Goal: Task Accomplishment & Management: Use online tool/utility

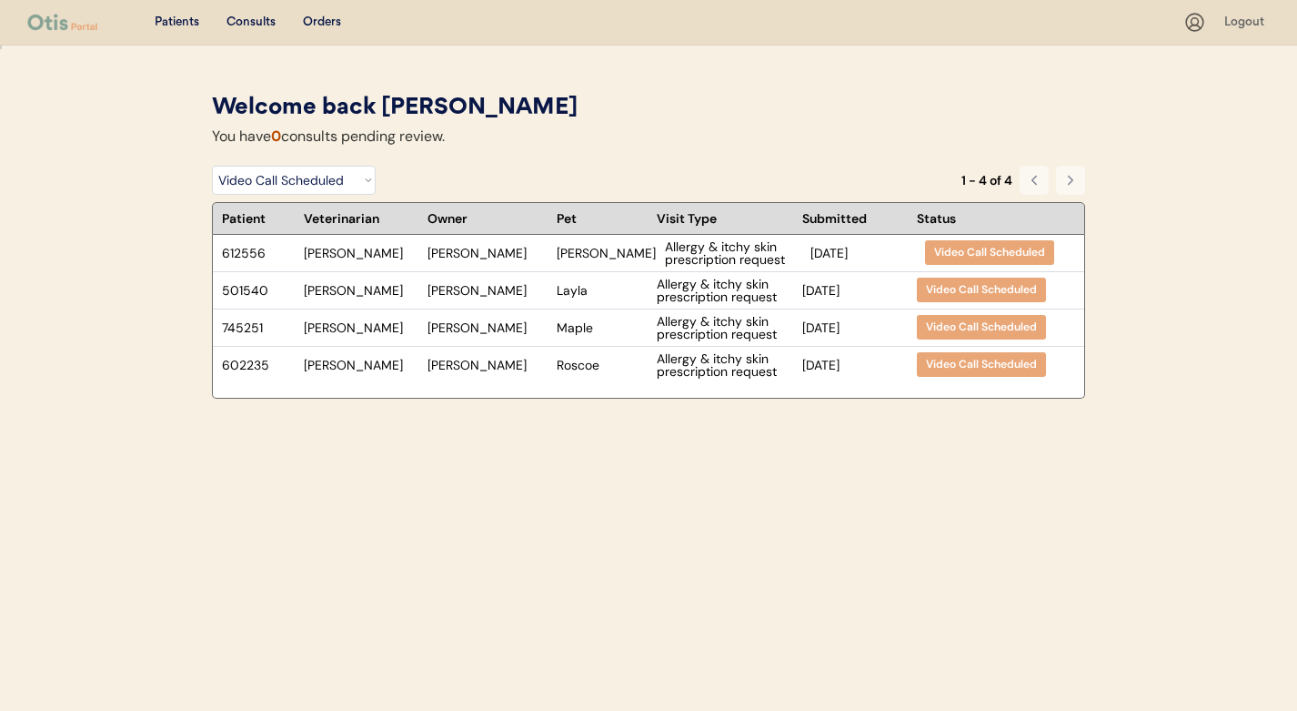
select select ""video_call_scheduled""
click at [590, 296] on div "501540 Dr. Perry Tarah Greenwood Layla Allergy & itchy skin prescription reques…" at bounding box center [629, 290] width 833 height 36
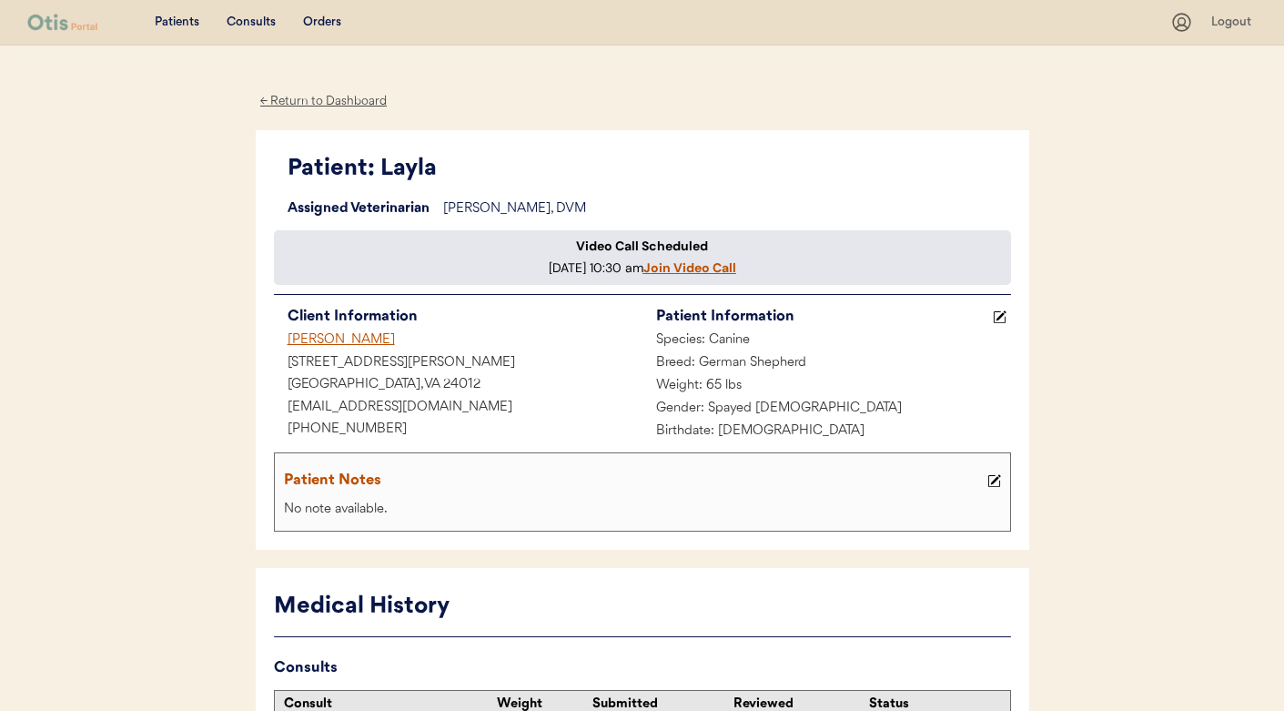
click at [643, 276] on u "Join Video Call" at bounding box center [689, 267] width 93 height 16
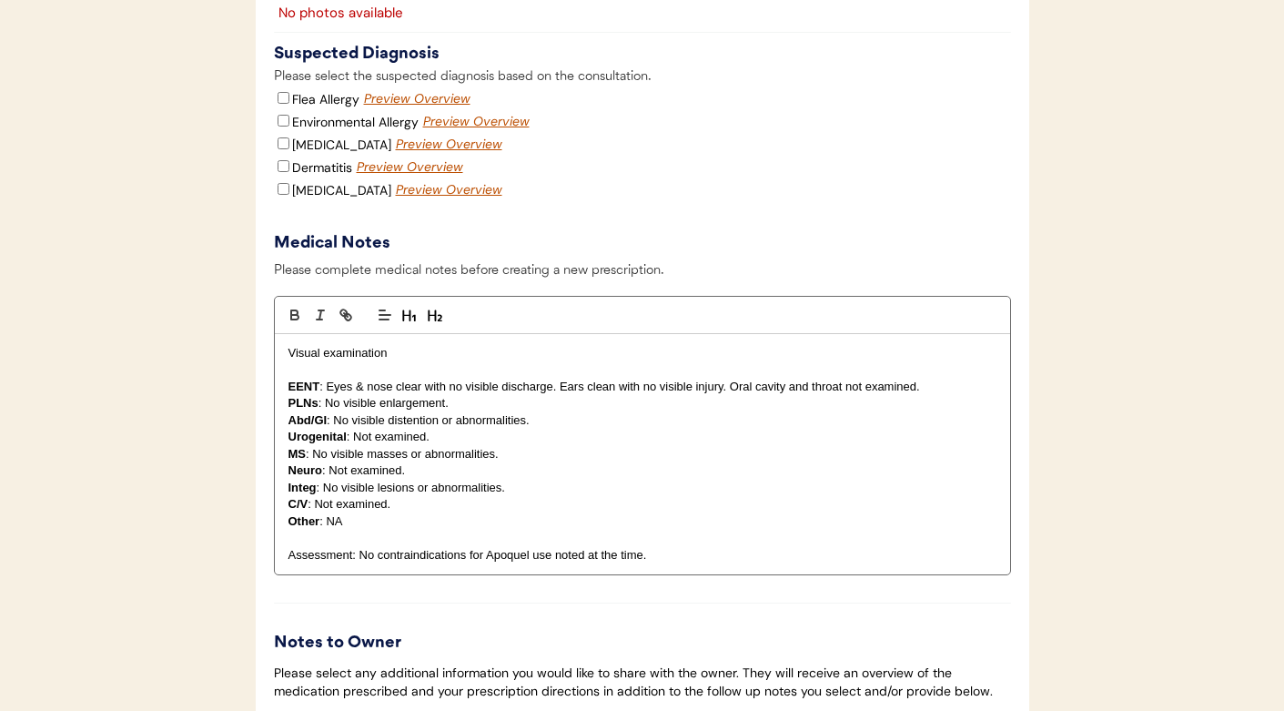
scroll to position [2449, 0]
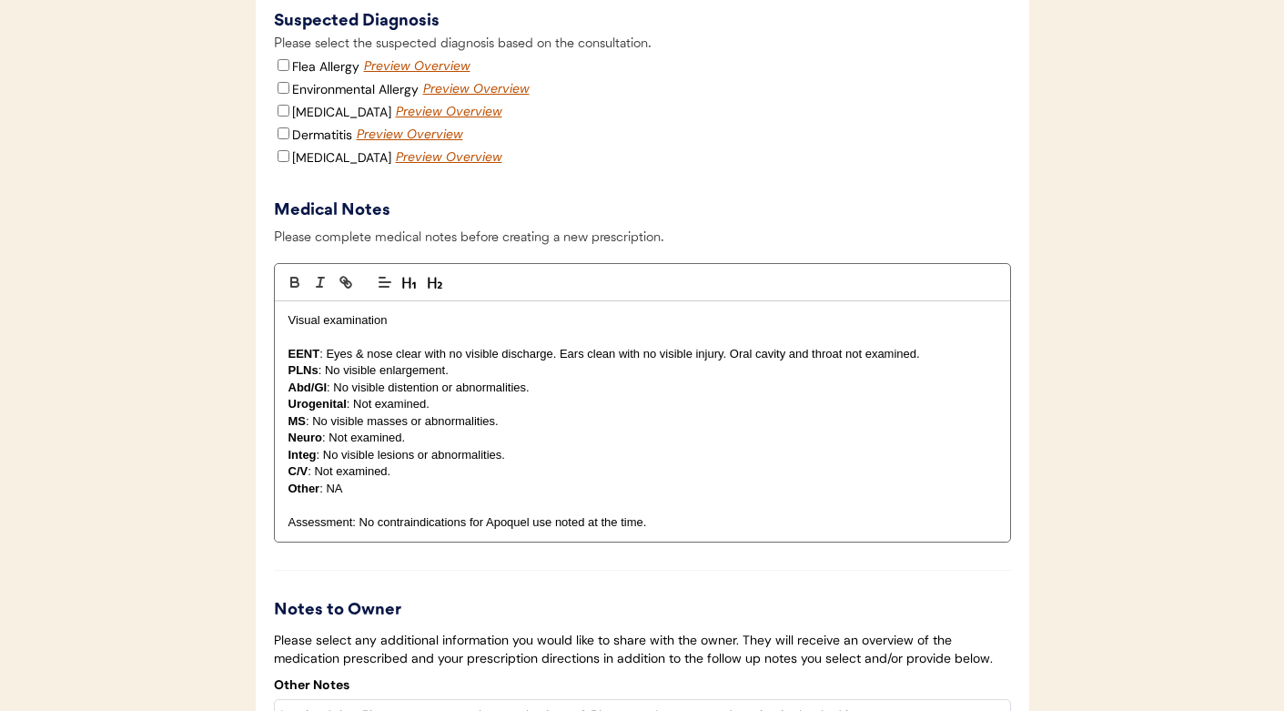
click at [357, 530] on p "Assessment: No contraindications for Apoquel use noted at the time." at bounding box center [642, 522] width 708 height 16
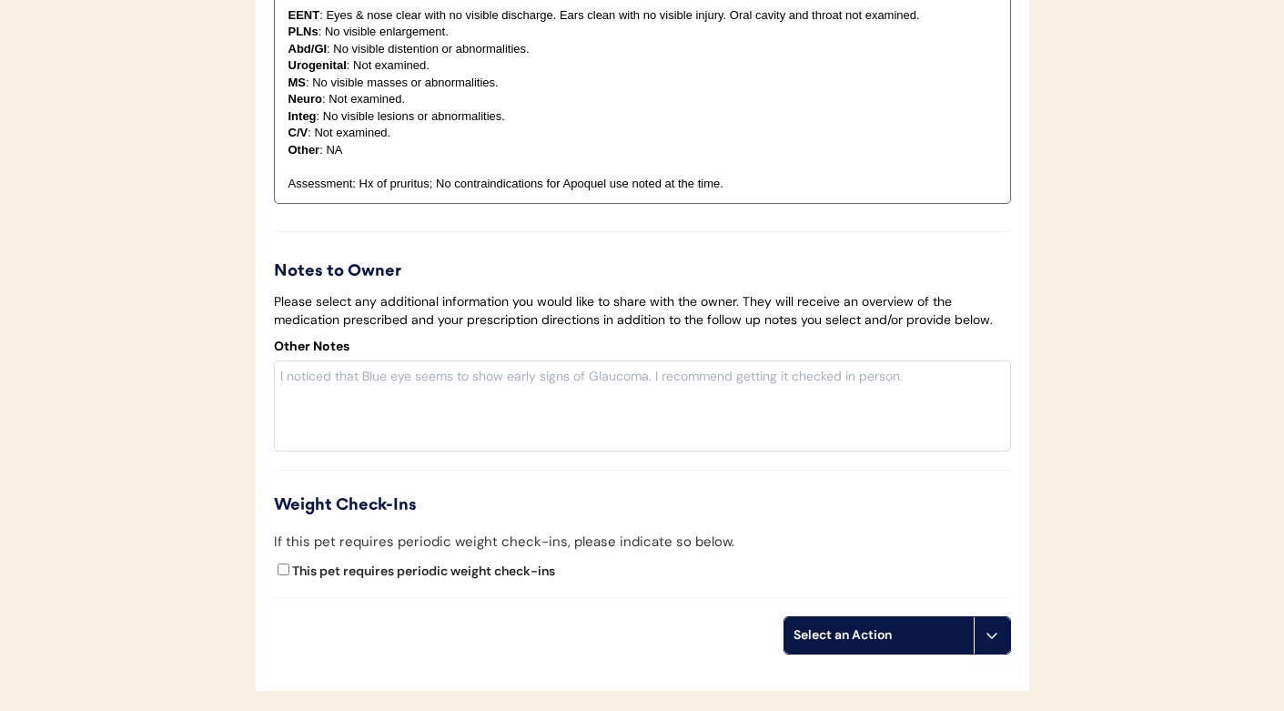
scroll to position [2789, 0]
click at [853, 642] on div "Select an Action" at bounding box center [878, 633] width 171 height 18
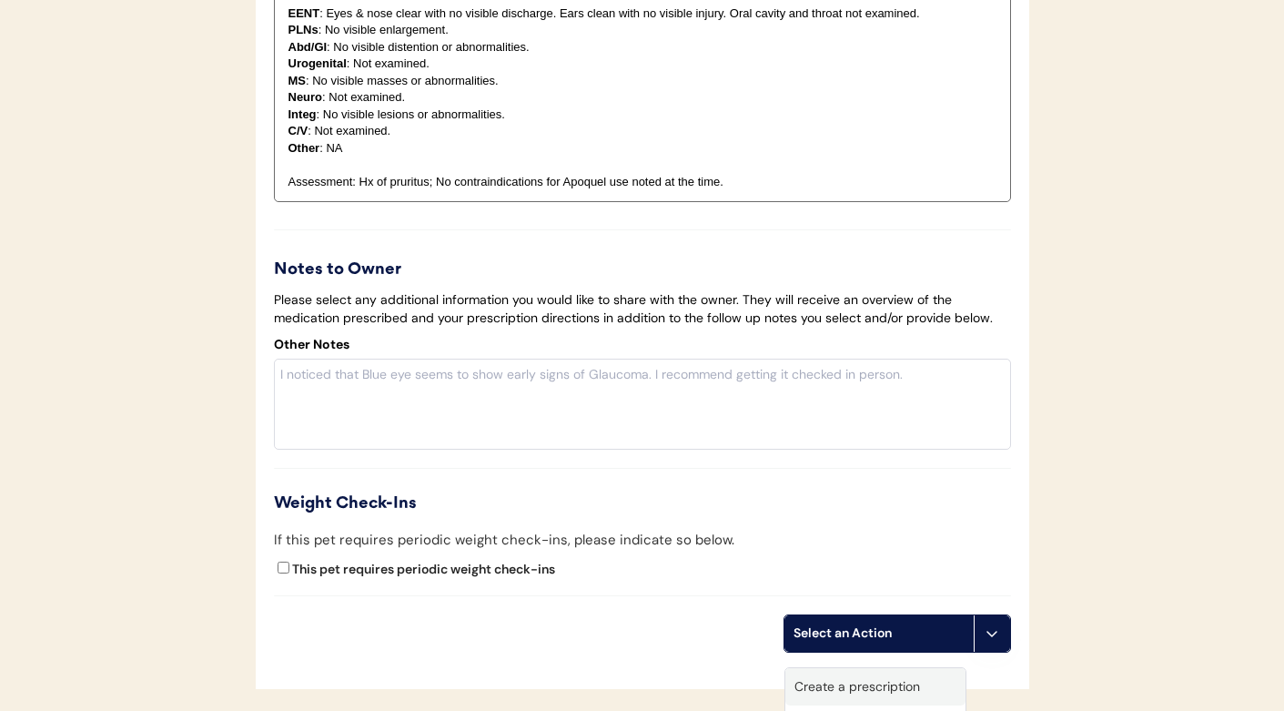
click at [843, 680] on div "Create a prescription" at bounding box center [875, 686] width 180 height 37
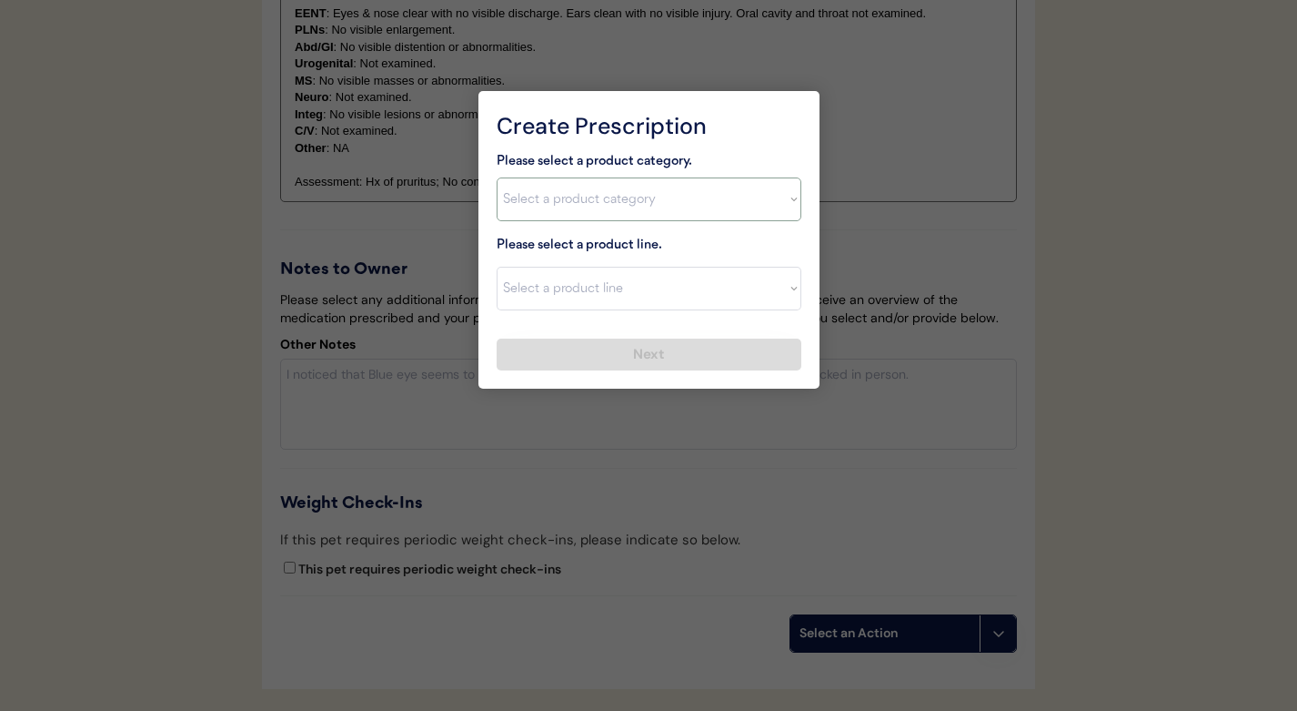
select select ""flea___tick""
select select ""NexGard (12 month)""
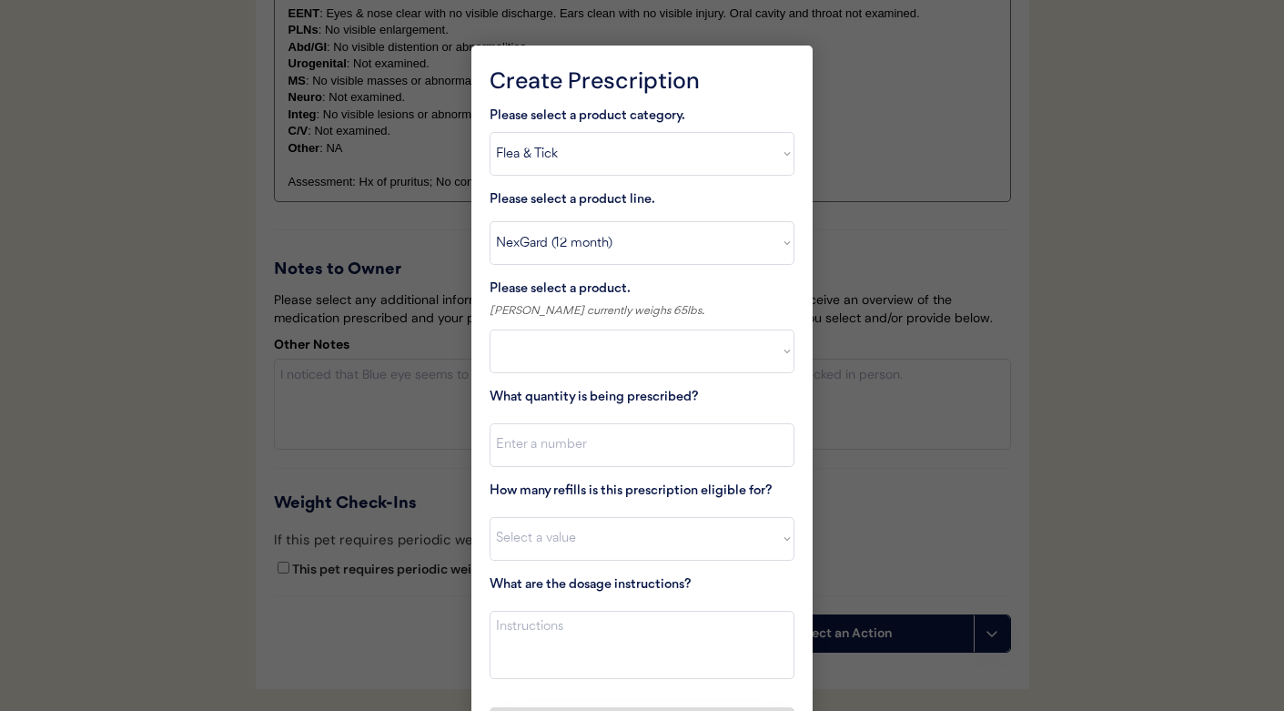
select select ""PLACEHOLDER_1427118222253""
select select ""NexGard""
type textarea "Give one chew by mouth every 30 days year round to control external parasites. …"
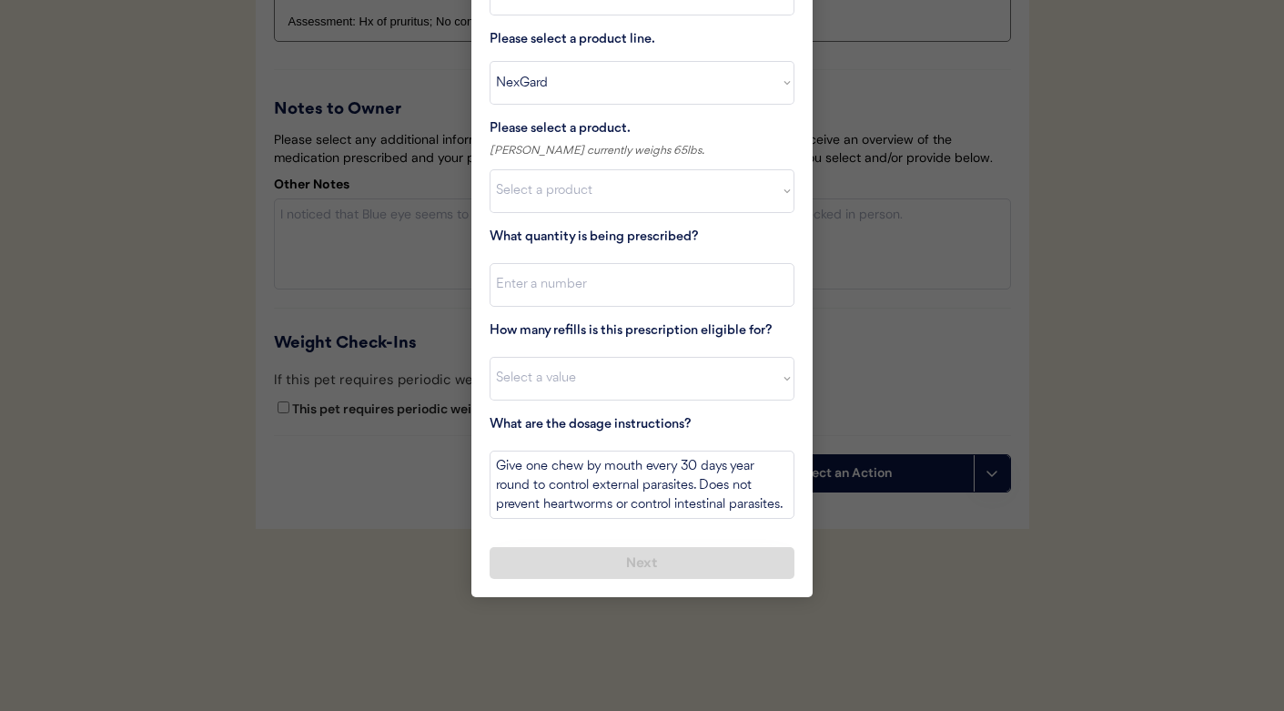
scroll to position [2729, 0]
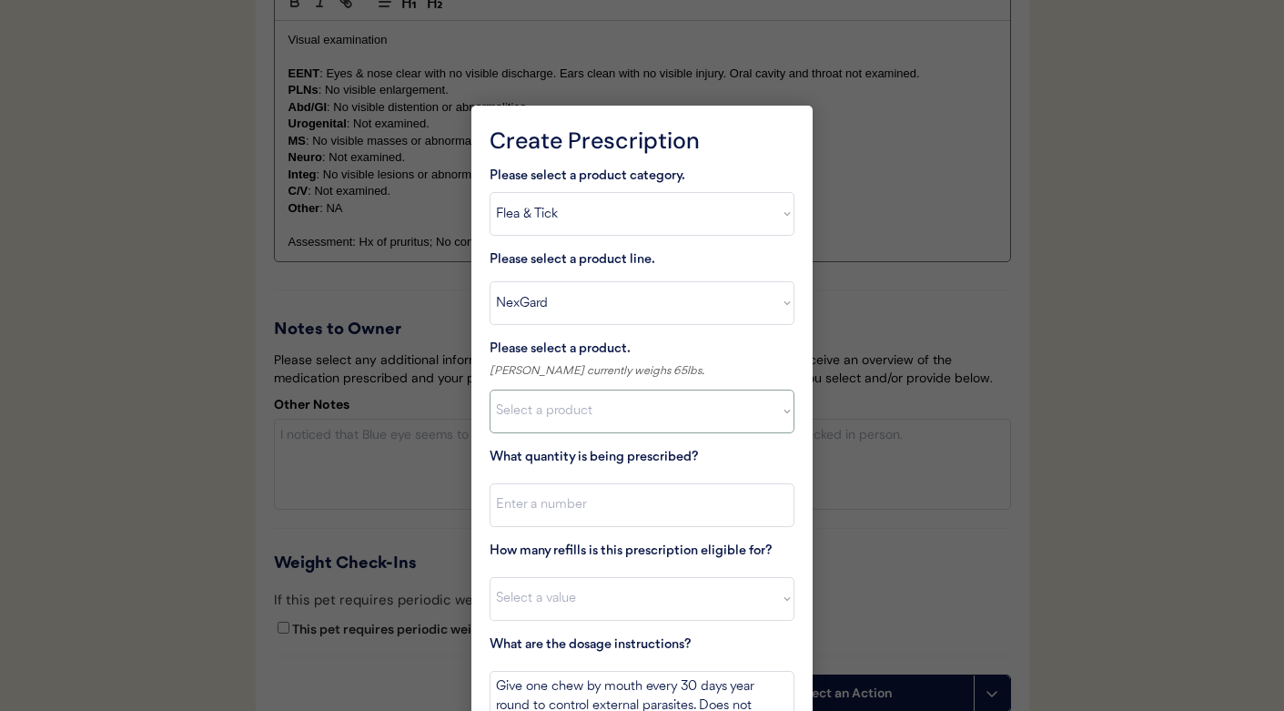
select select ""1348695171700984260__LOOKUP__1670802184069x769842999752052000""
click at [557, 507] on input "input" at bounding box center [641, 505] width 305 height 44
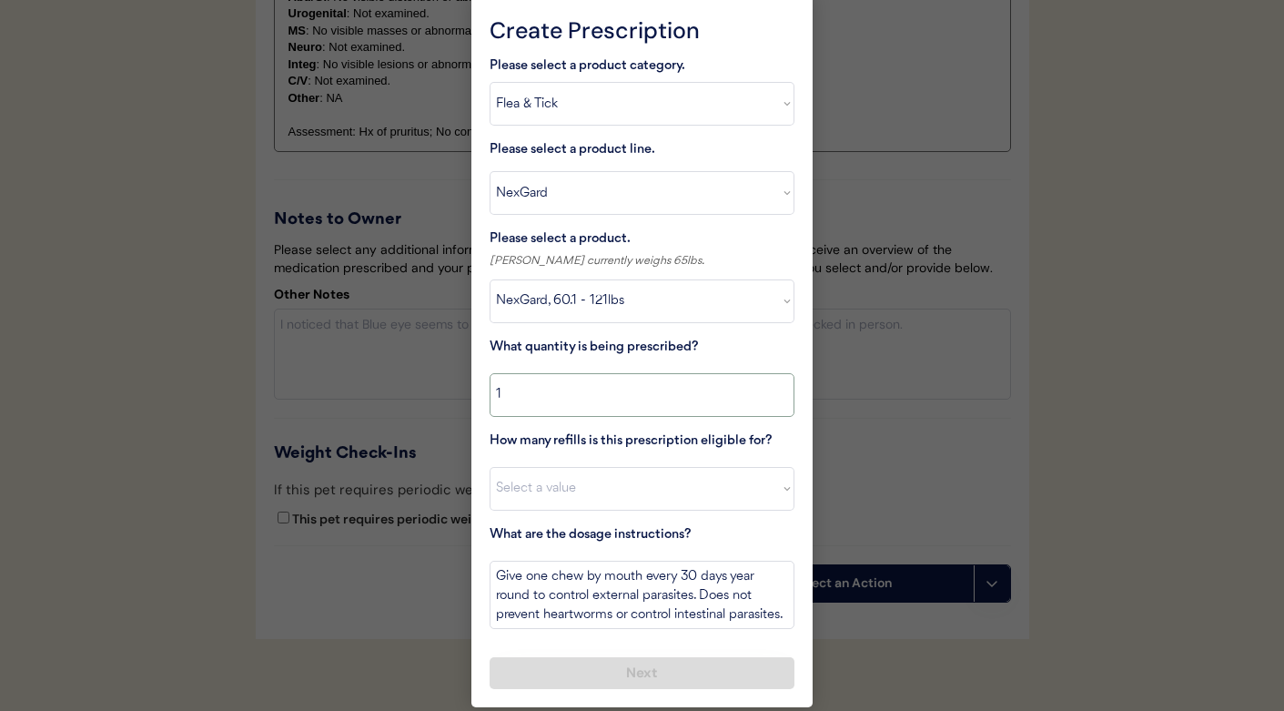
scroll to position [2846, 0]
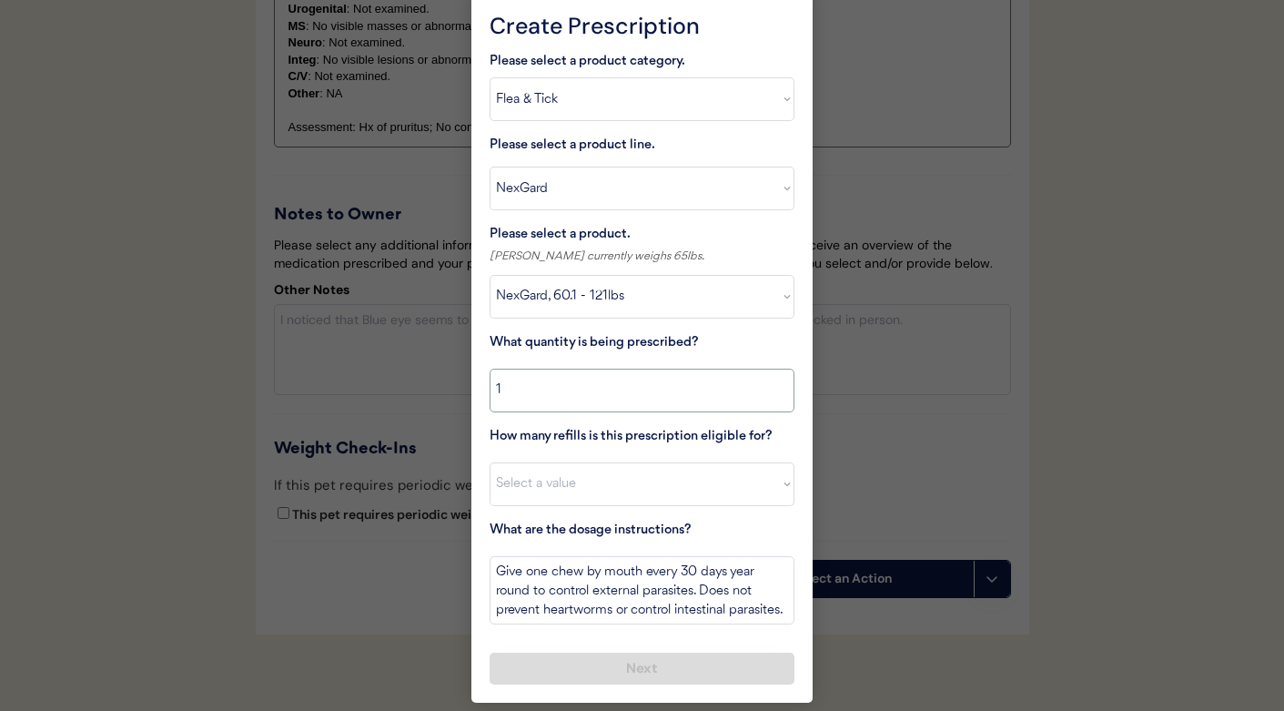
type input "1"
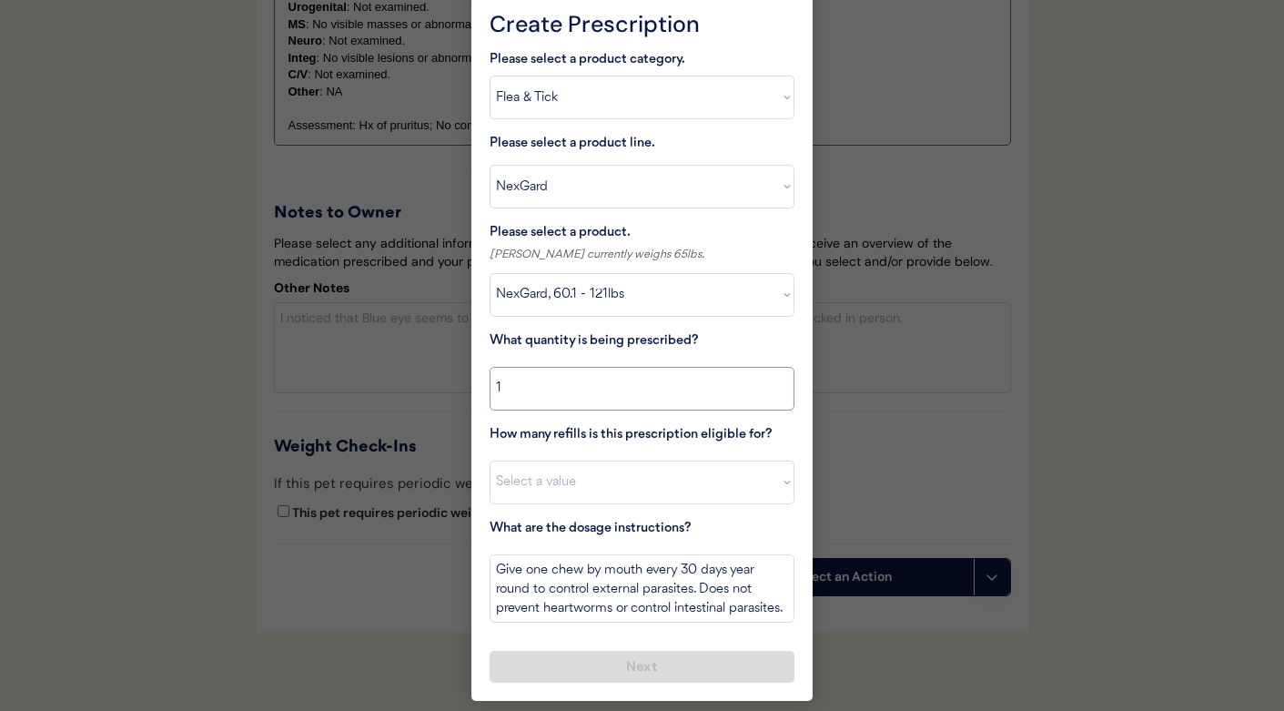
click at [555, 506] on div "Please select a product category. Select a product category Allergies Antibioti…" at bounding box center [641, 365] width 305 height 633
select select "11"
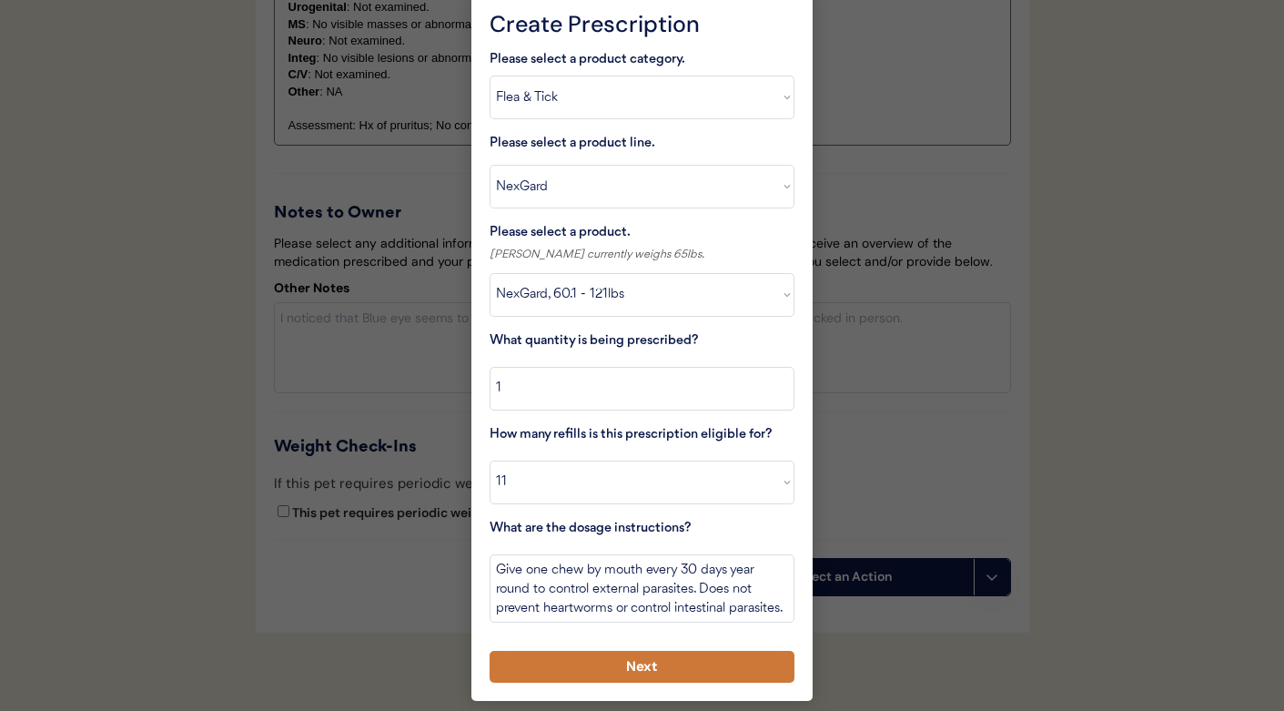
click at [568, 666] on button "Next" at bounding box center [641, 666] width 305 height 32
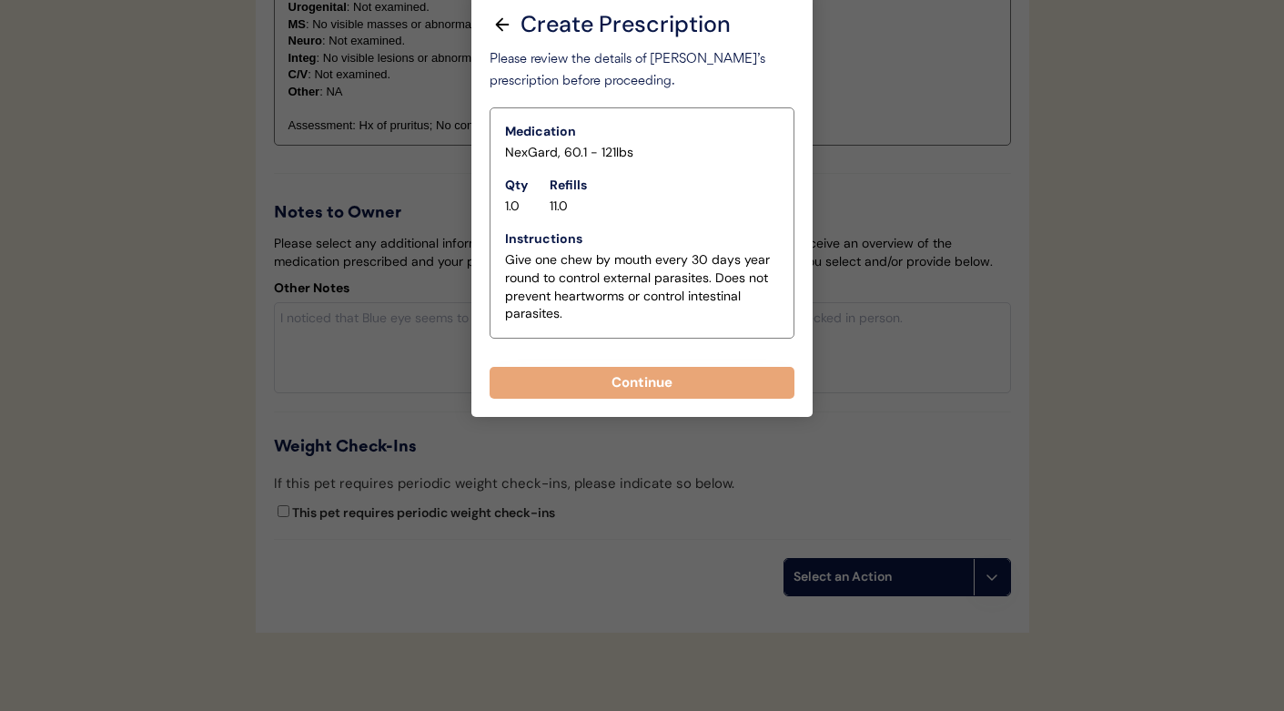
click at [575, 381] on button "Continue" at bounding box center [641, 383] width 305 height 32
select select ""PLACEHOLDER_1427118222253""
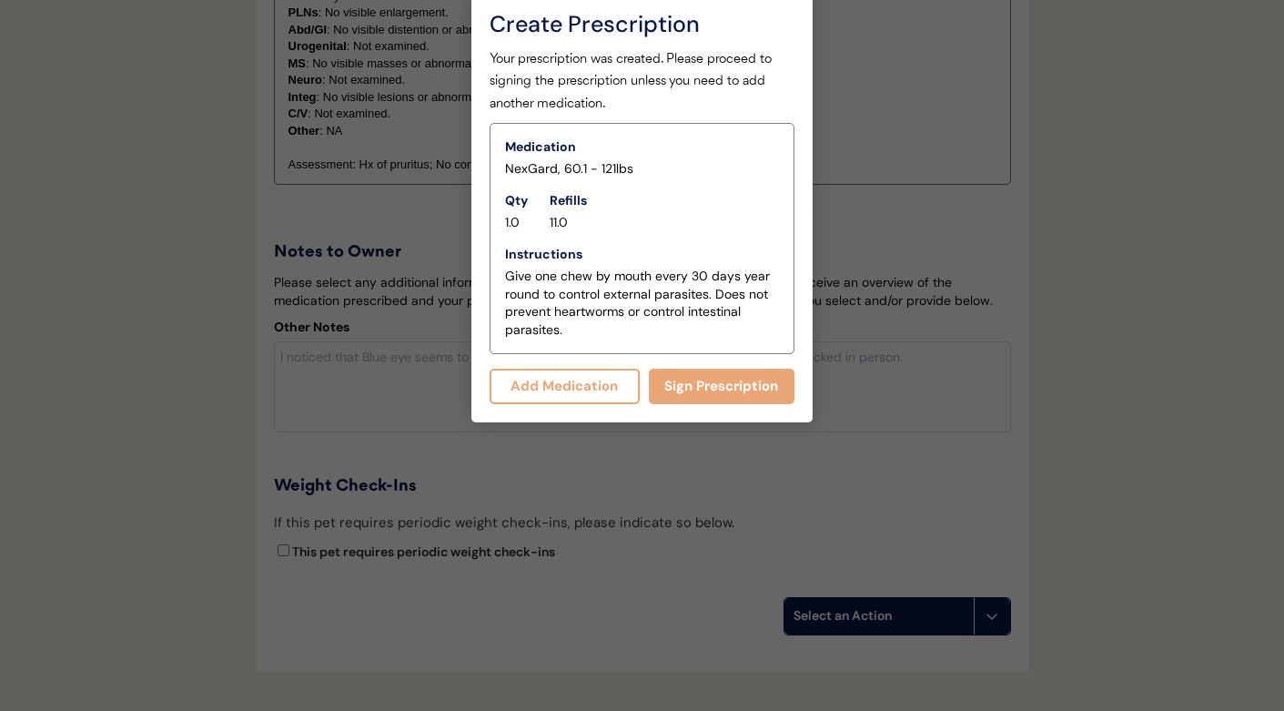
click at [599, 384] on button "Add Medication" at bounding box center [564, 385] width 150 height 35
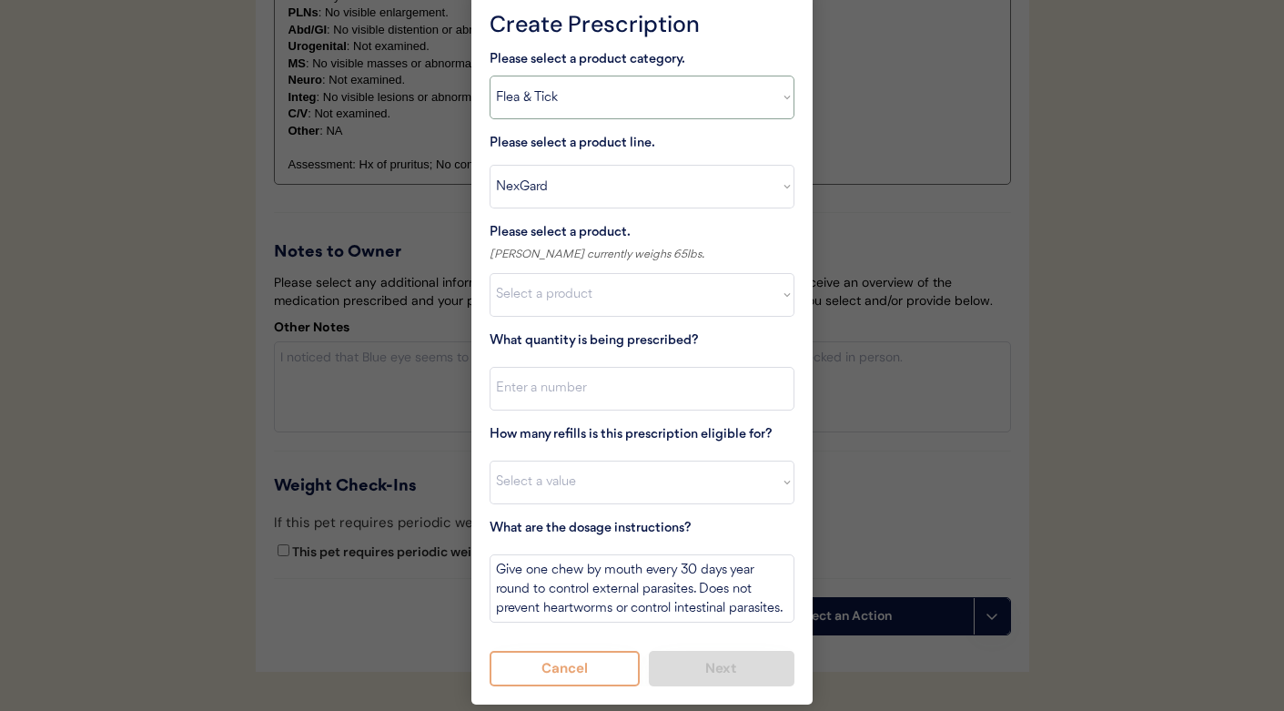
select select ""allergies""
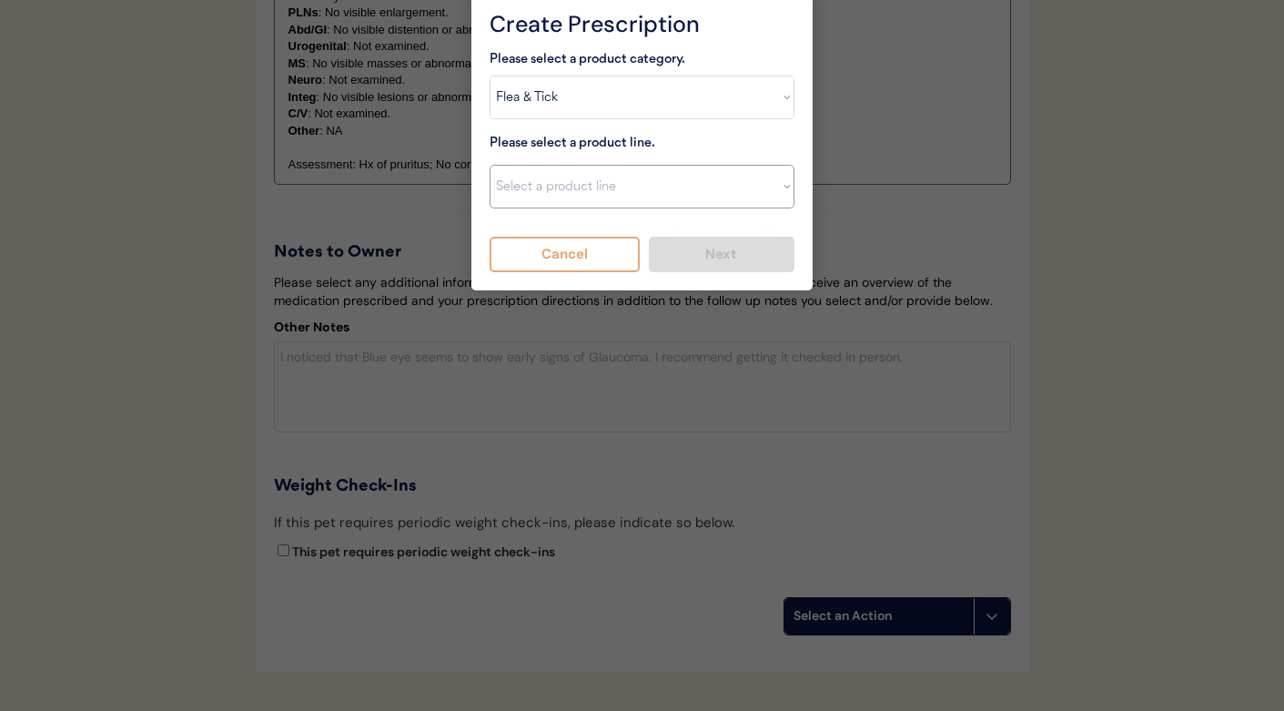
select select ""Apoquel Tablet""
type textarea "Give XXX tablet(s) by mouth once daily as needed for itchiness due to allergies…"
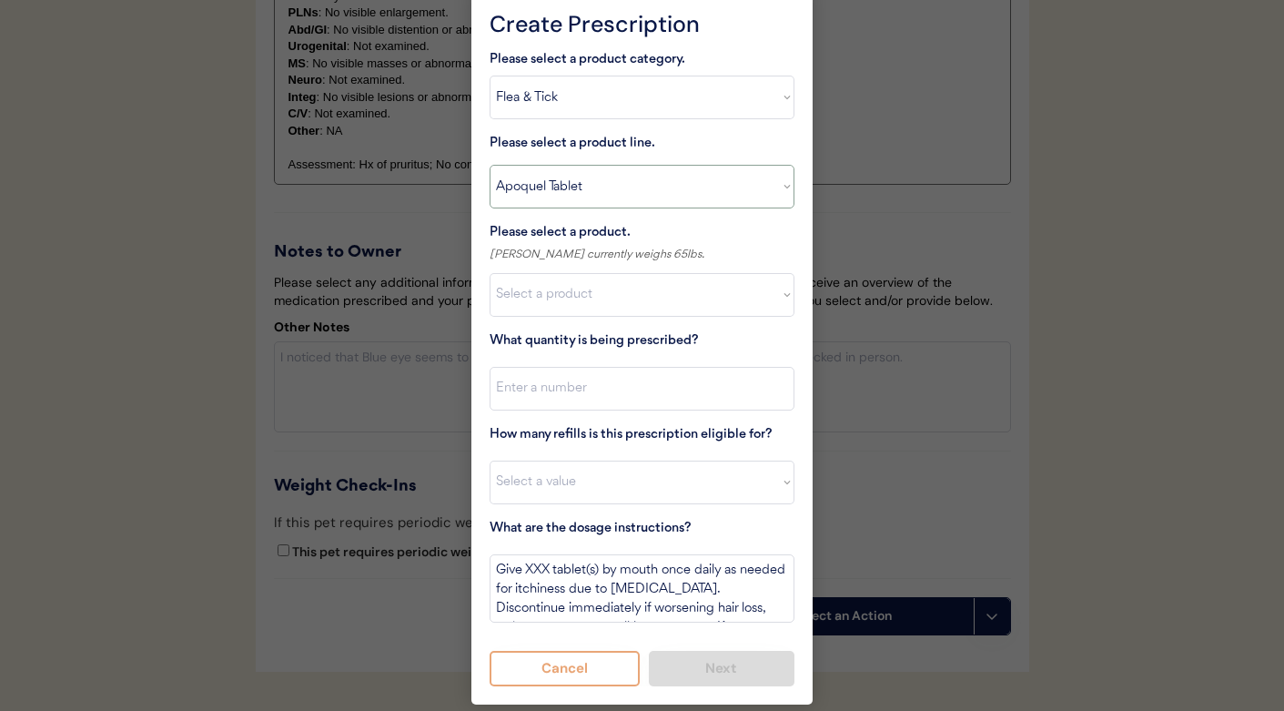
select select ""Apoquel Chewable Tablet""
select select ""1348695171700984260__LOOKUP__1718203052189x696095464048789800""
click at [554, 382] on input "input" at bounding box center [641, 389] width 305 height 44
type input "30"
select select "1"
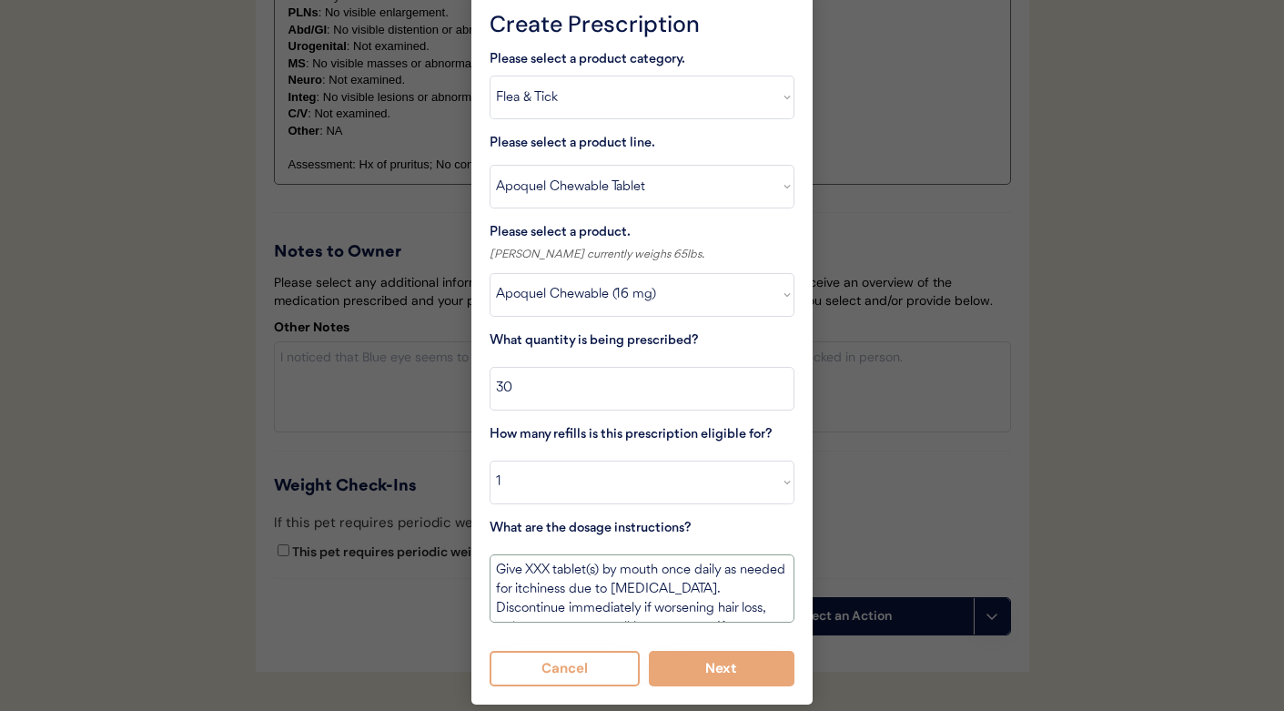
click at [540, 563] on textarea "Give XXX tablet(s) by mouth once daily as needed for itchiness due to allergies…" at bounding box center [641, 588] width 305 height 68
click at [584, 567] on textarea "Give 1 tablet(s) by mouth once daily as needed for itchiness due to allergies. …" at bounding box center [641, 588] width 305 height 68
click at [643, 569] on textarea "Give 1 tablet by mouth once daily as needed for itchiness due to allergies. Dis…" at bounding box center [641, 588] width 305 height 68
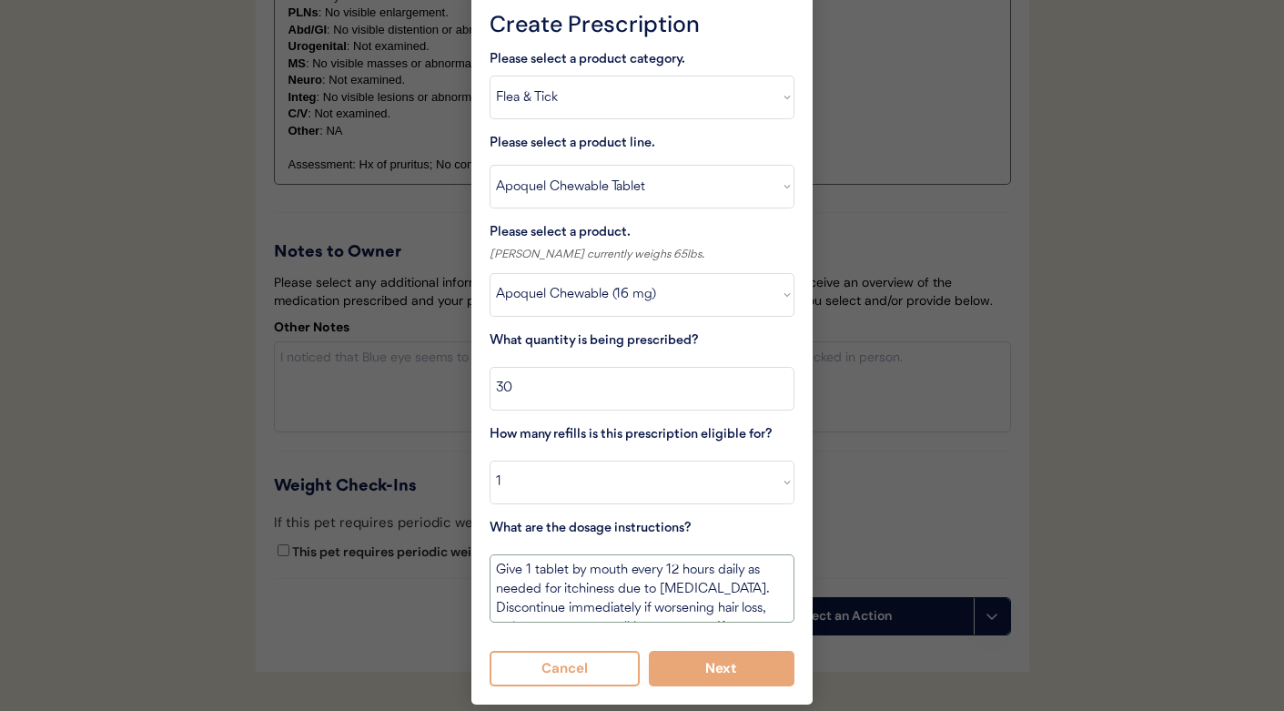
drag, startPoint x: 714, startPoint y: 569, endPoint x: 854, endPoint y: 711, distance: 199.4
click at [600, 575] on textarea "Give 1 tablet by mouth every 12 hours for 14 days. Then give one tablet every 2…" at bounding box center [641, 588] width 305 height 68
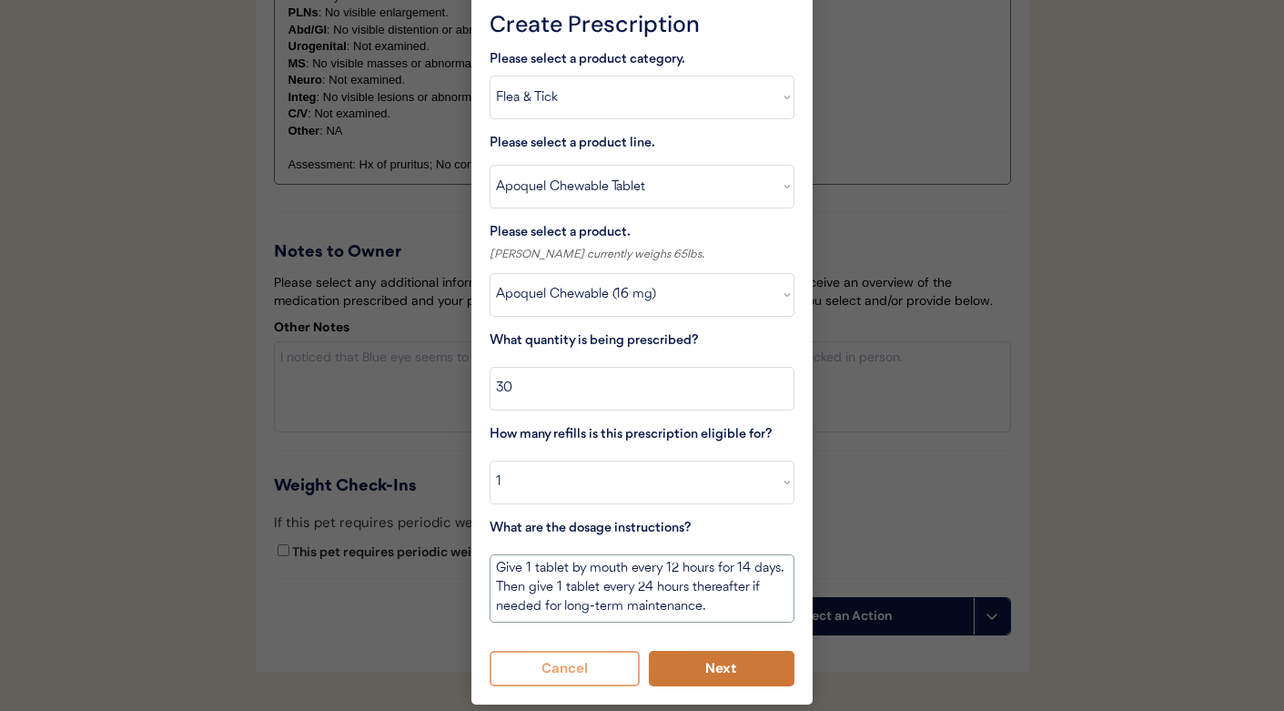
type textarea "Give 1 tablet by mouth every 12 hours for 14 days. Then give 1 tablet every 24 …"
click at [724, 660] on button "Next" at bounding box center [722, 667] width 146 height 35
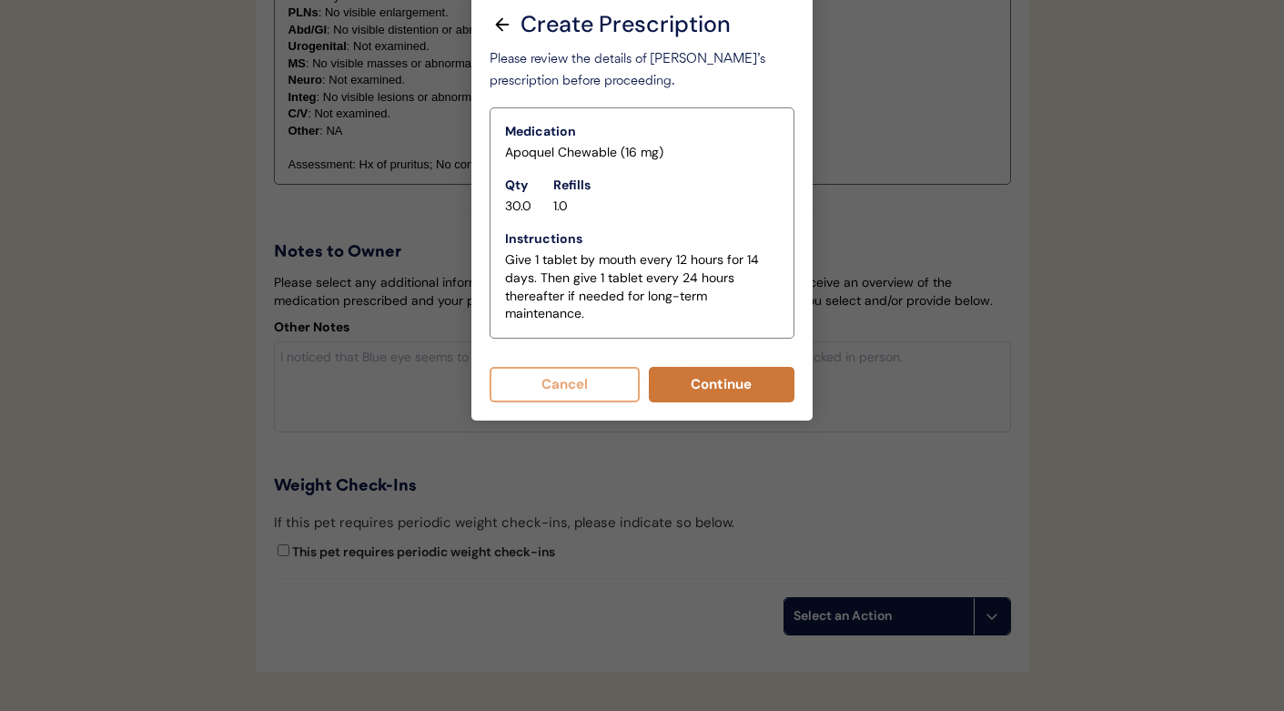
click at [700, 379] on button "Continue" at bounding box center [722, 384] width 146 height 35
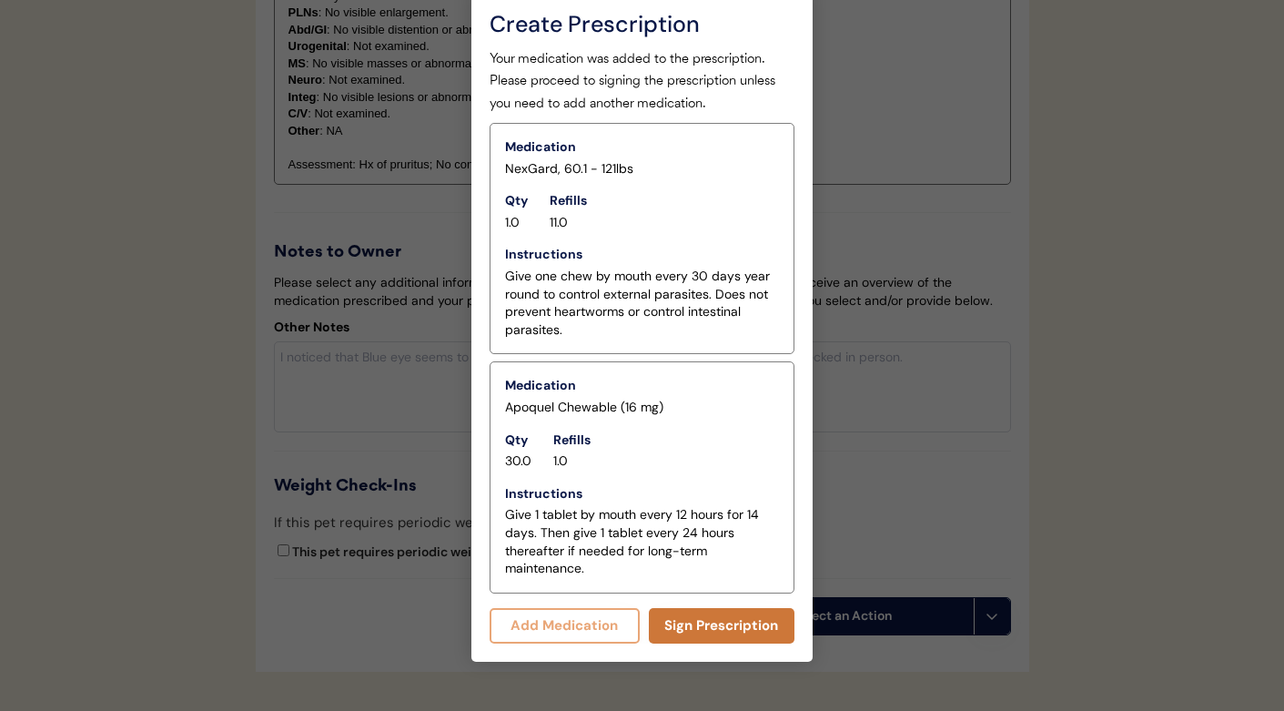
click at [691, 610] on button "Sign Prescription" at bounding box center [722, 625] width 146 height 35
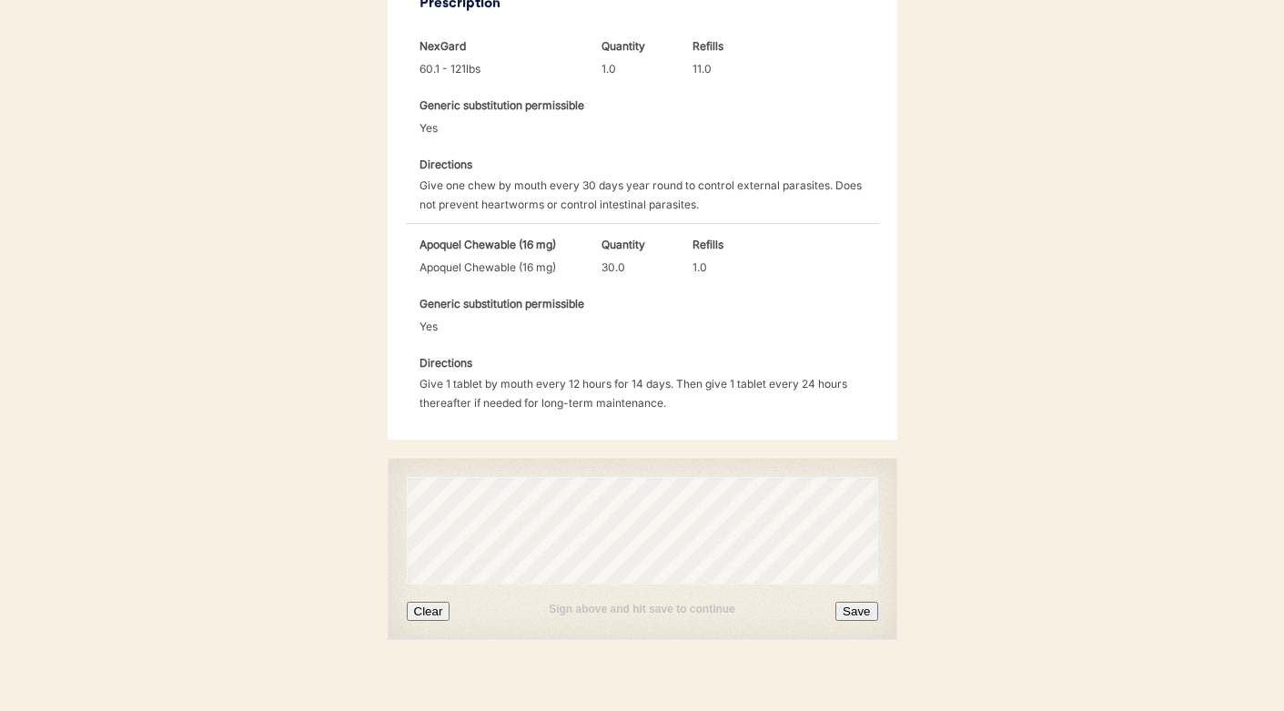
scroll to position [586, 0]
click at [426, 602] on button "Clear" at bounding box center [429, 611] width 44 height 19
click at [862, 602] on button "Save" at bounding box center [856, 611] width 42 height 19
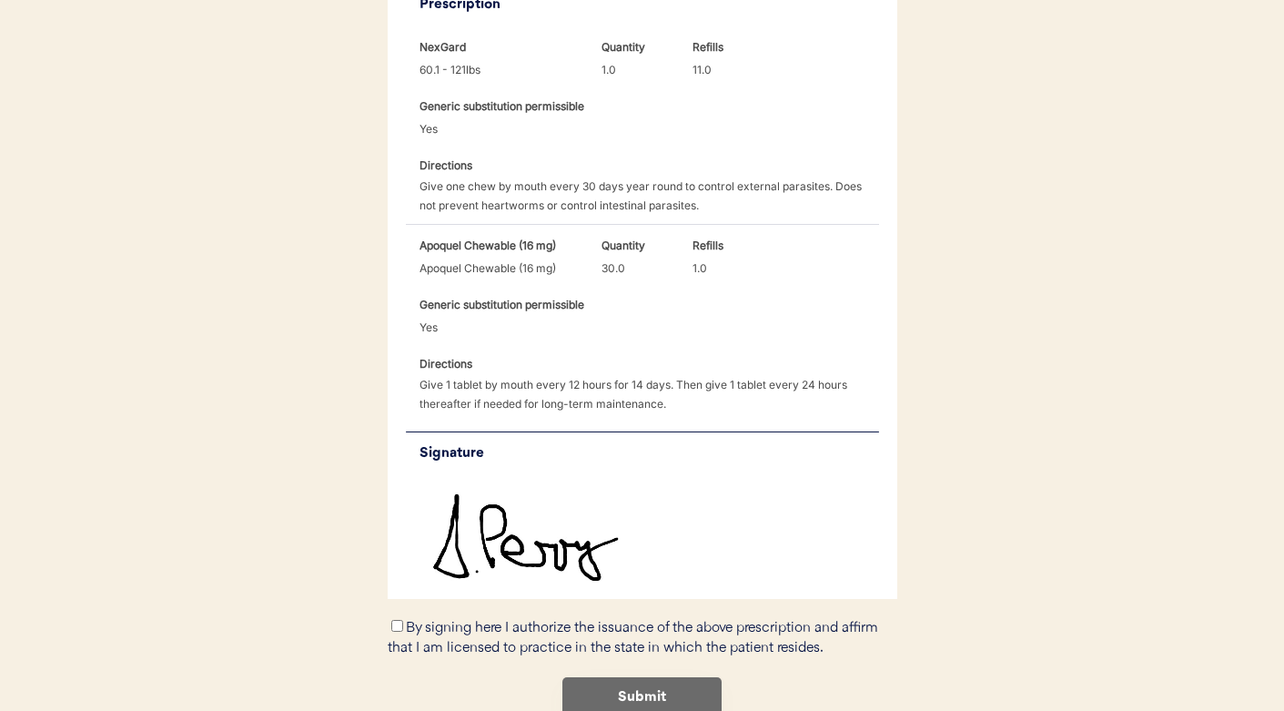
click at [394, 620] on input "By signing here I authorize the issuance of the above prescription and affirm t…" at bounding box center [397, 626] width 12 height 12
checkbox input "true"
click at [564, 677] on button "Submit" at bounding box center [641, 697] width 159 height 41
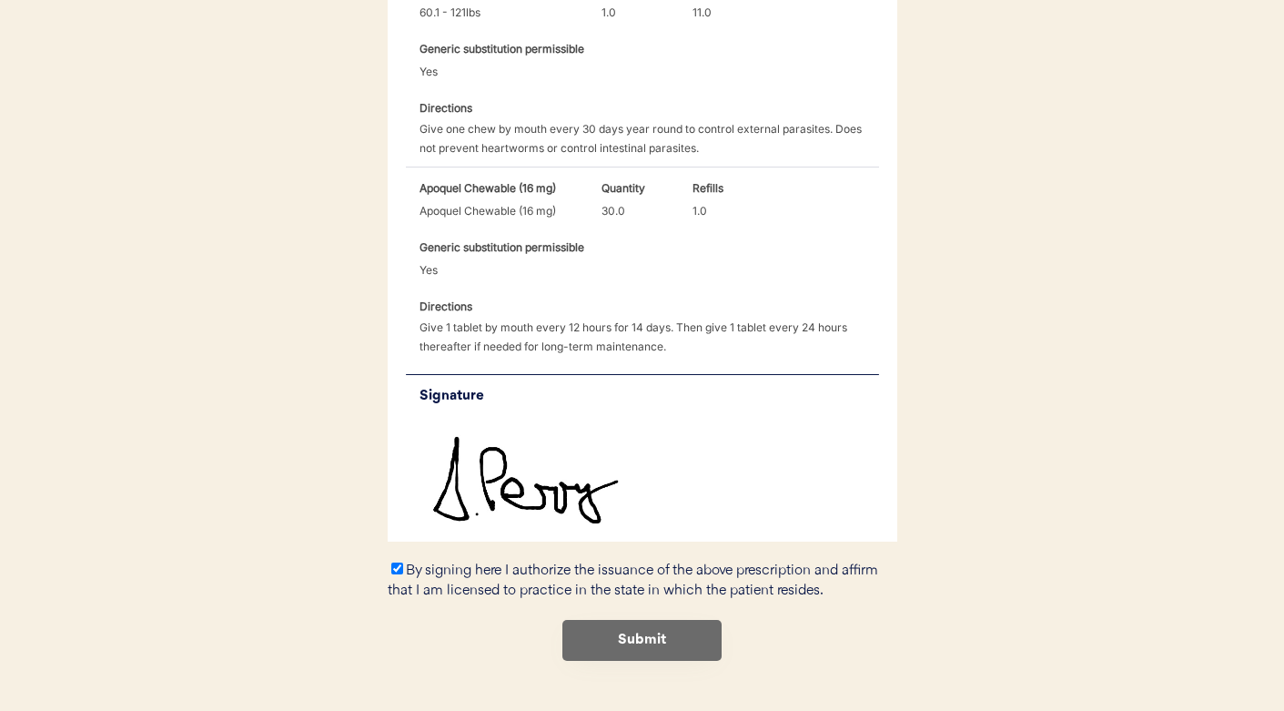
scroll to position [657, 0]
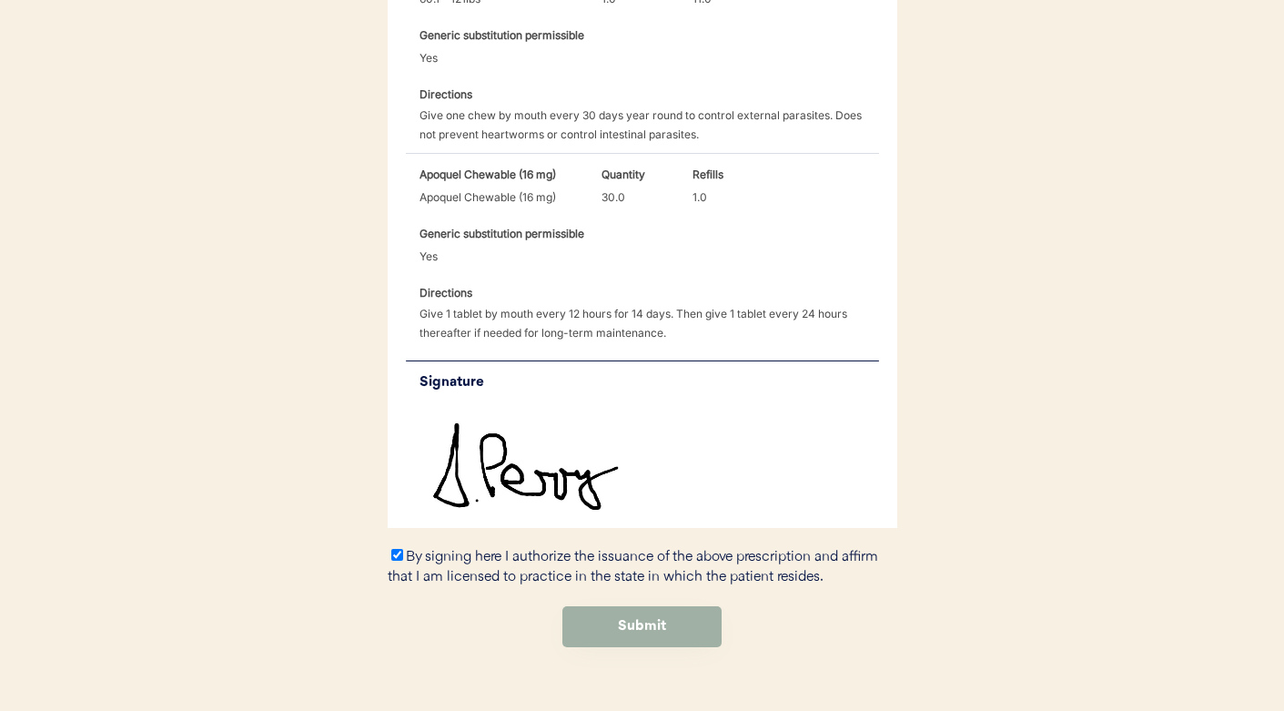
click at [583, 606] on button "Submit" at bounding box center [641, 626] width 159 height 41
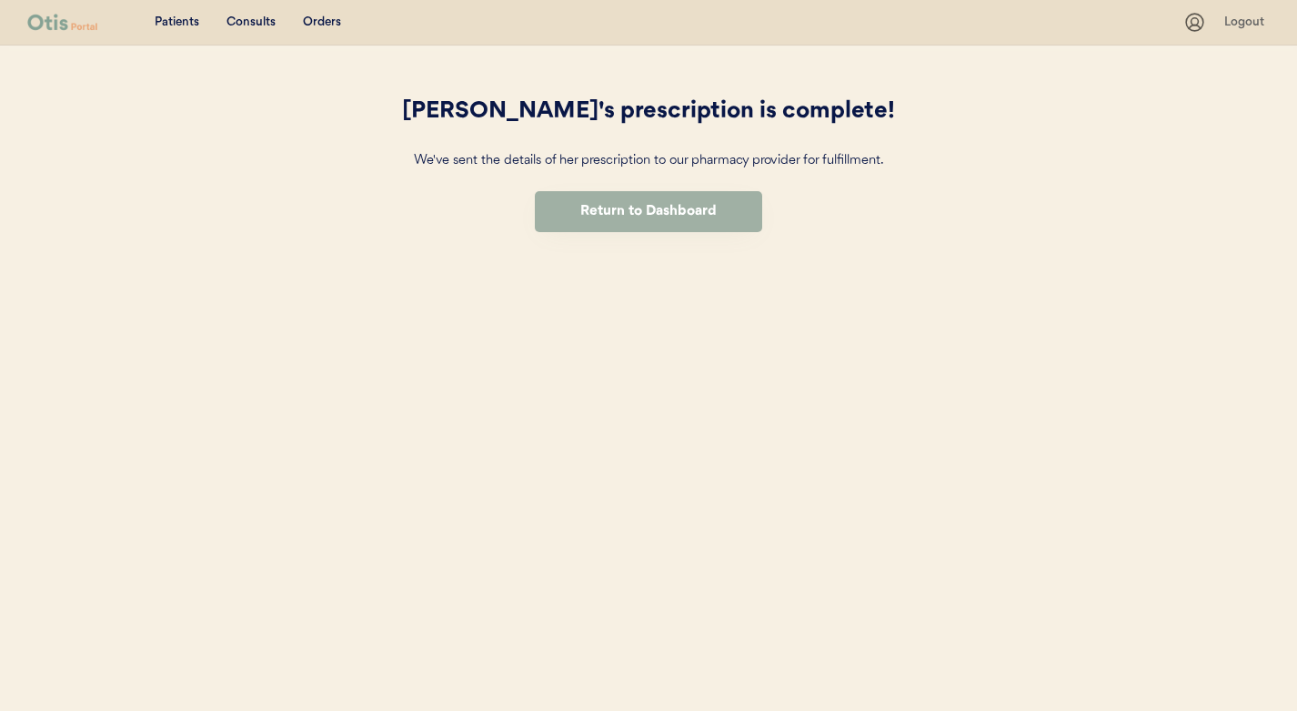
click at [600, 204] on button "Return to Dashboard" at bounding box center [648, 211] width 227 height 41
